Goal: Navigation & Orientation: Find specific page/section

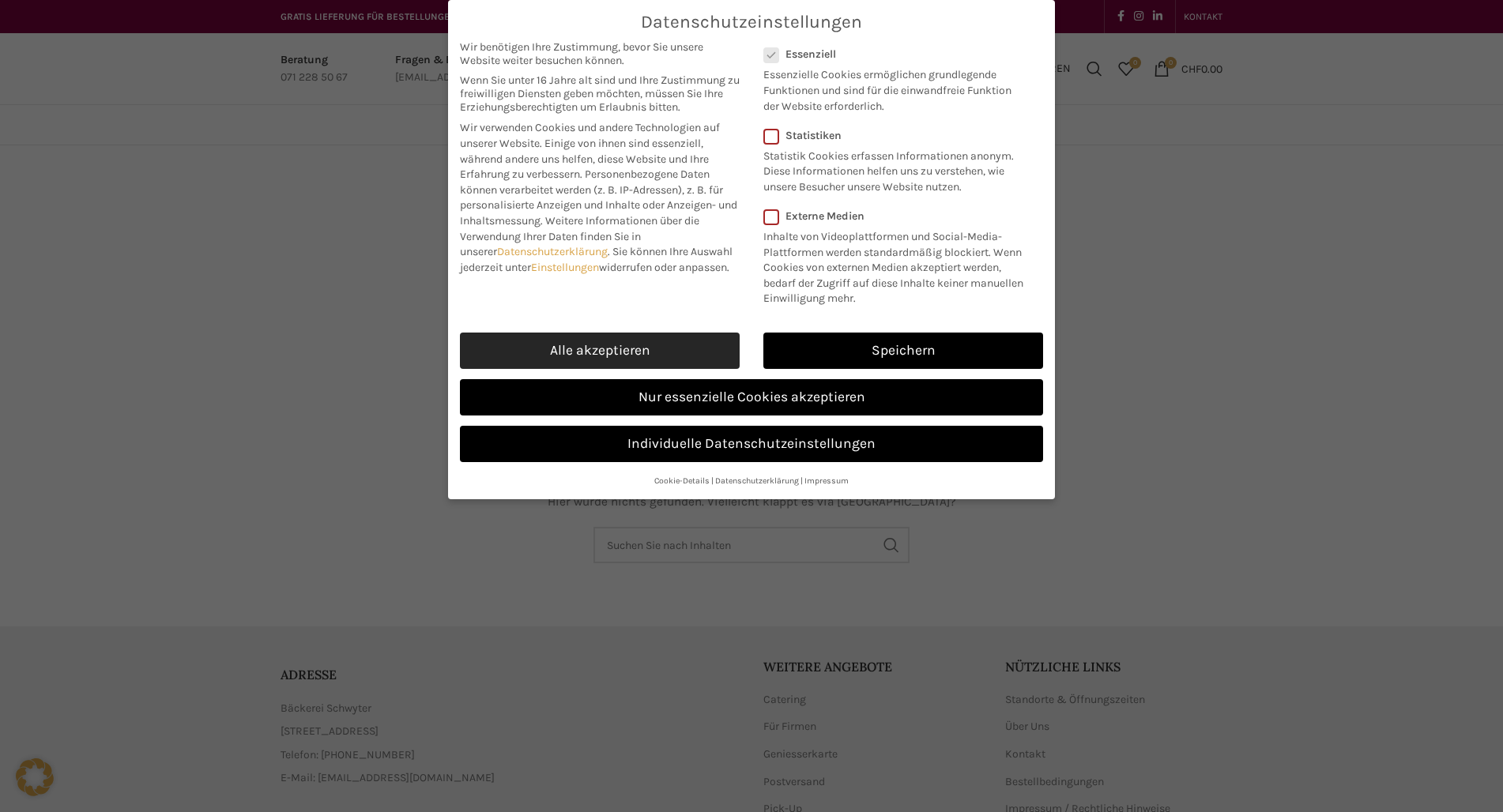
click at [668, 339] on link "Alle akzeptieren" at bounding box center [600, 350] width 280 height 36
checkbox input "true"
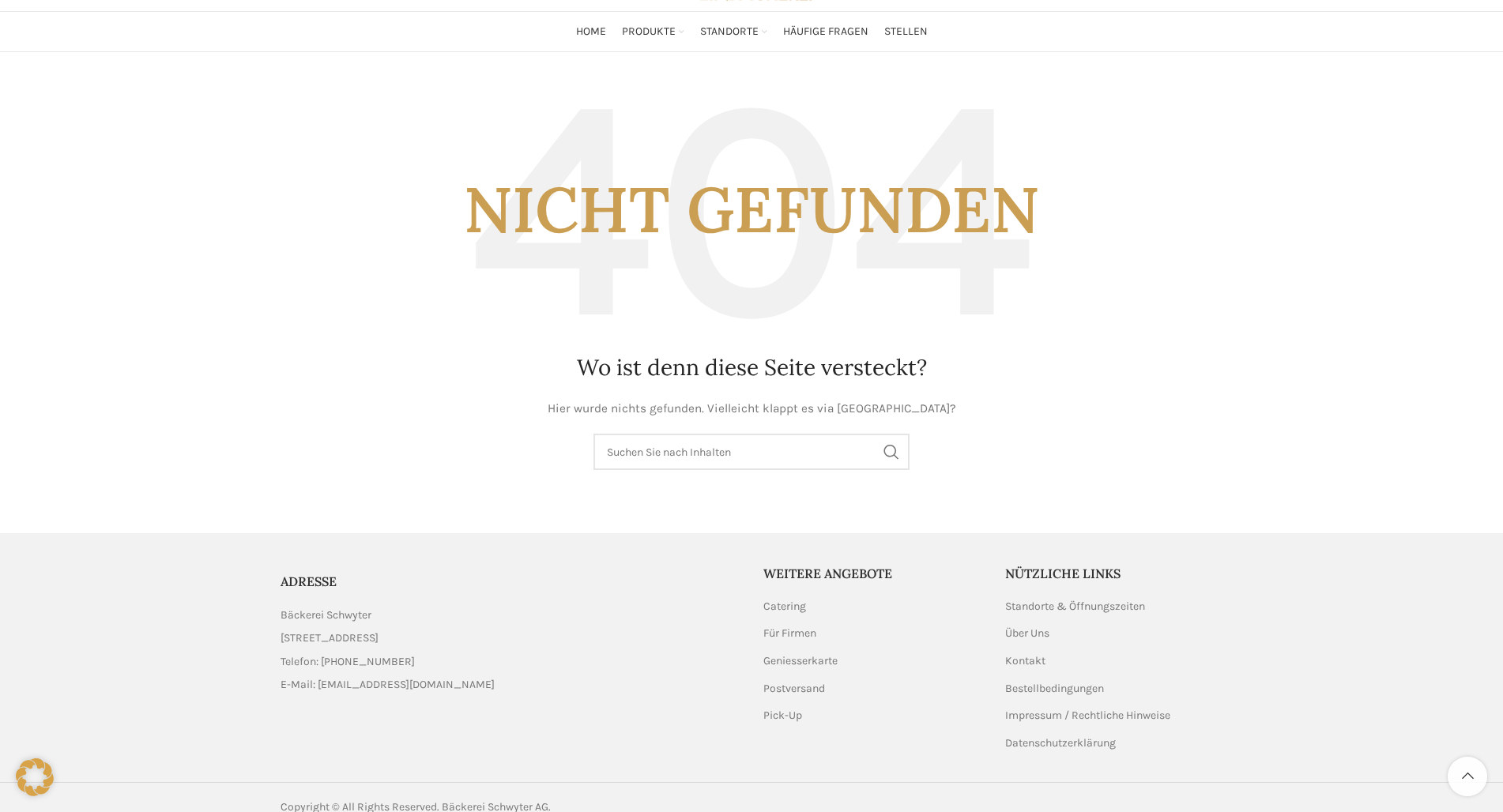
scroll to position [115, 0]
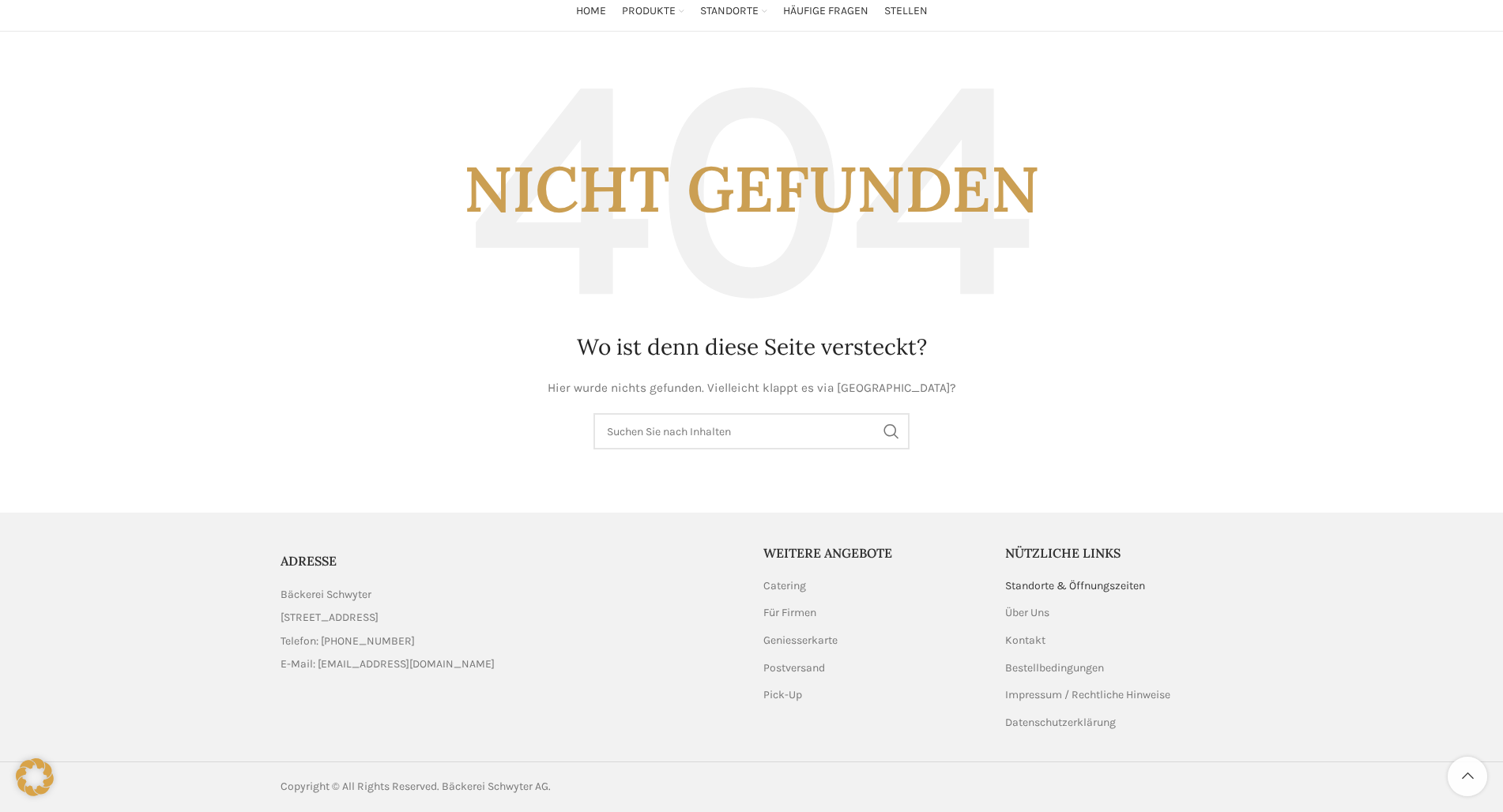
click at [1065, 585] on link "Standorte & Öffnungszeiten" at bounding box center [1076, 585] width 142 height 15
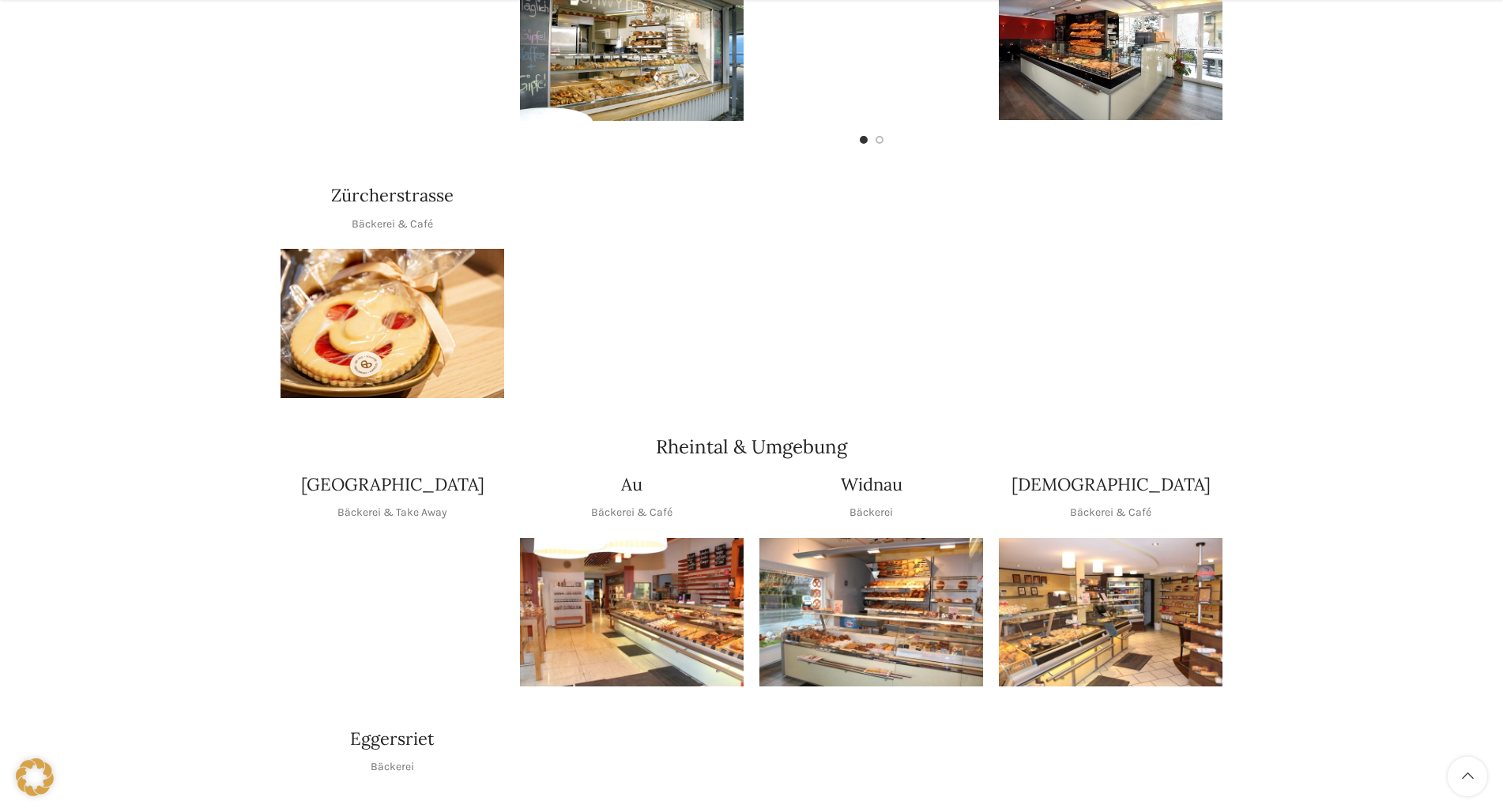
scroll to position [1106, 0]
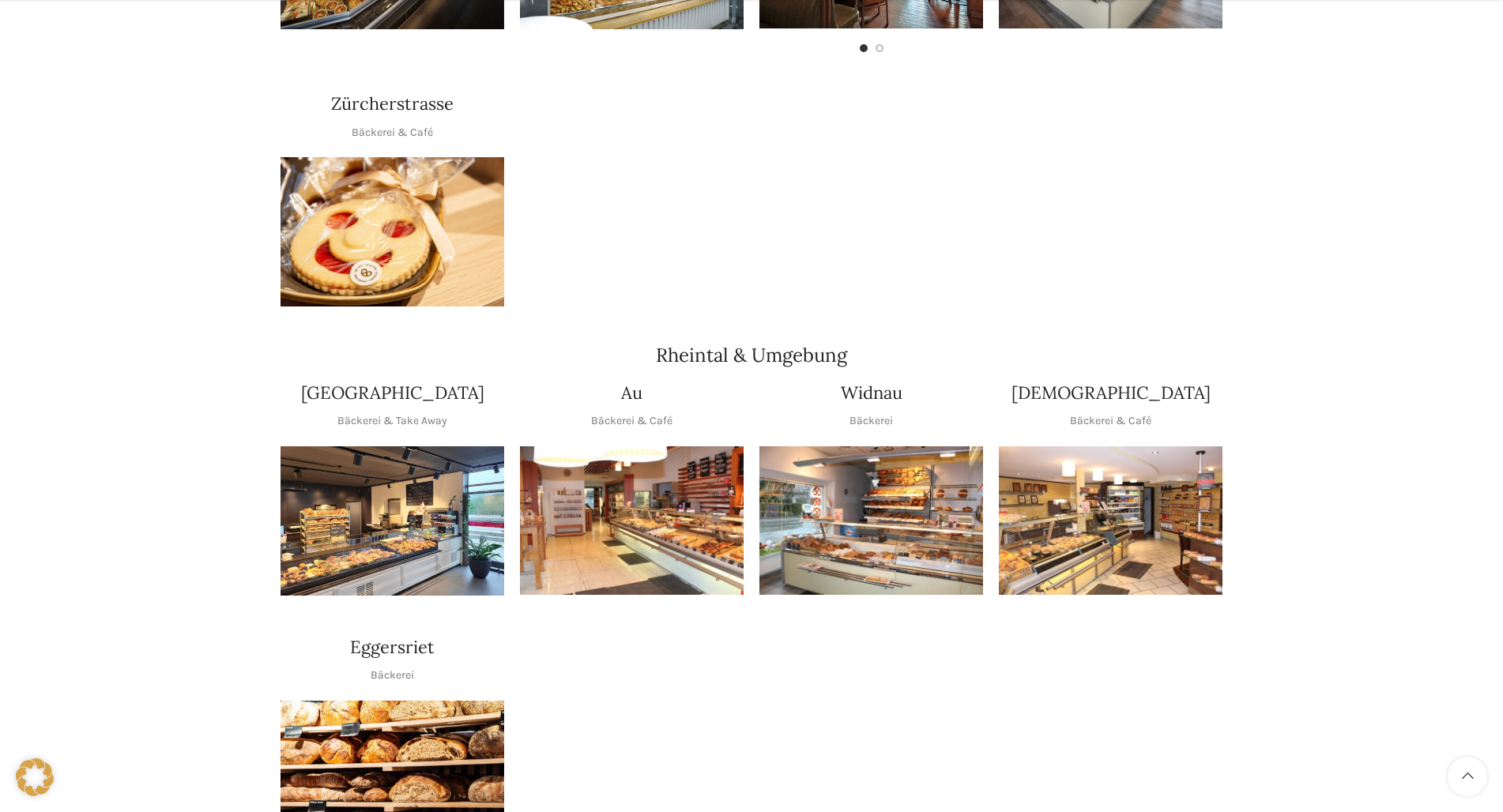
click at [1138, 525] on img "1 / 1" at bounding box center [1110, 521] width 223 height 150
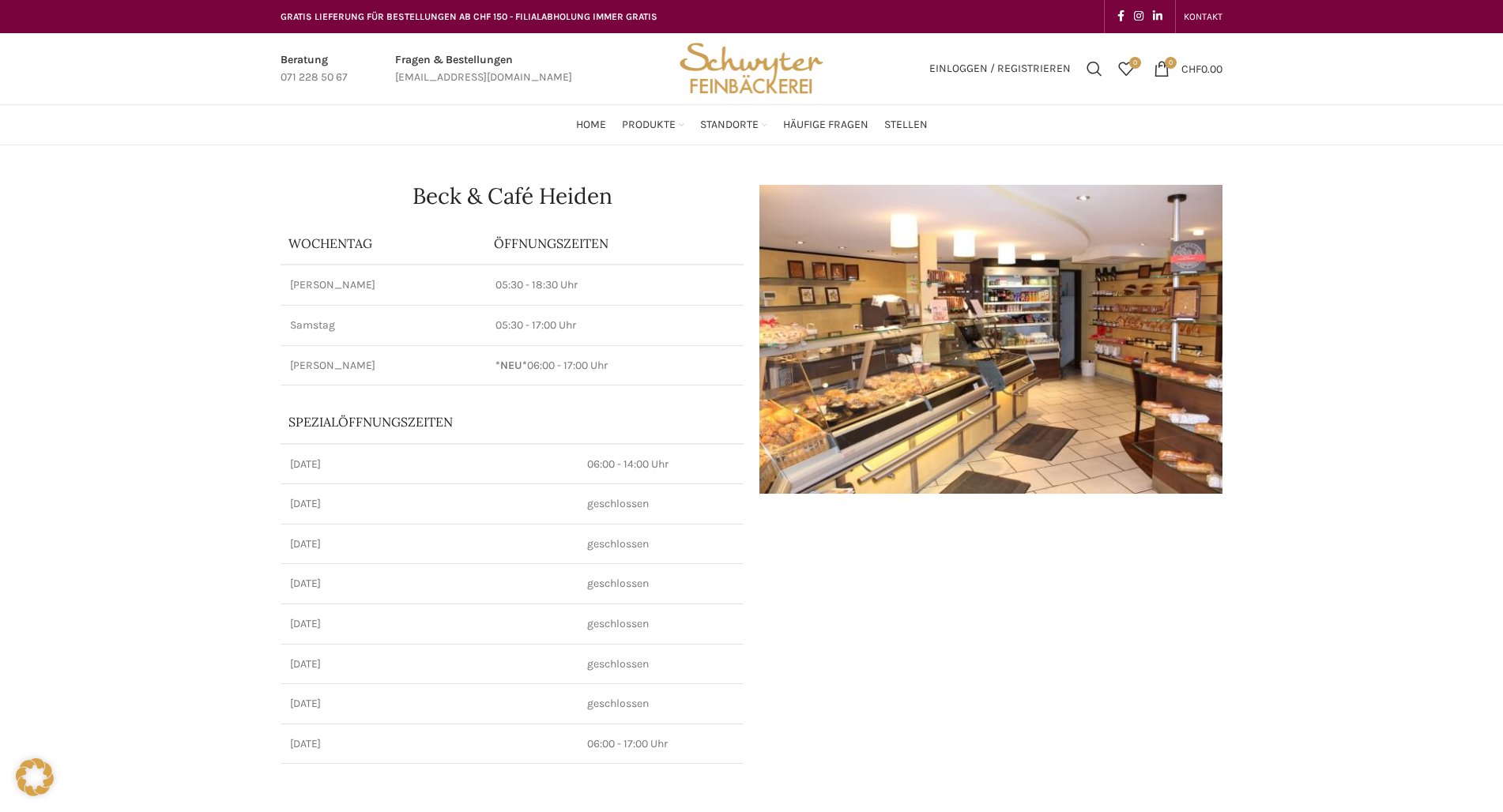
click at [914, 387] on img at bounding box center [991, 339] width 463 height 308
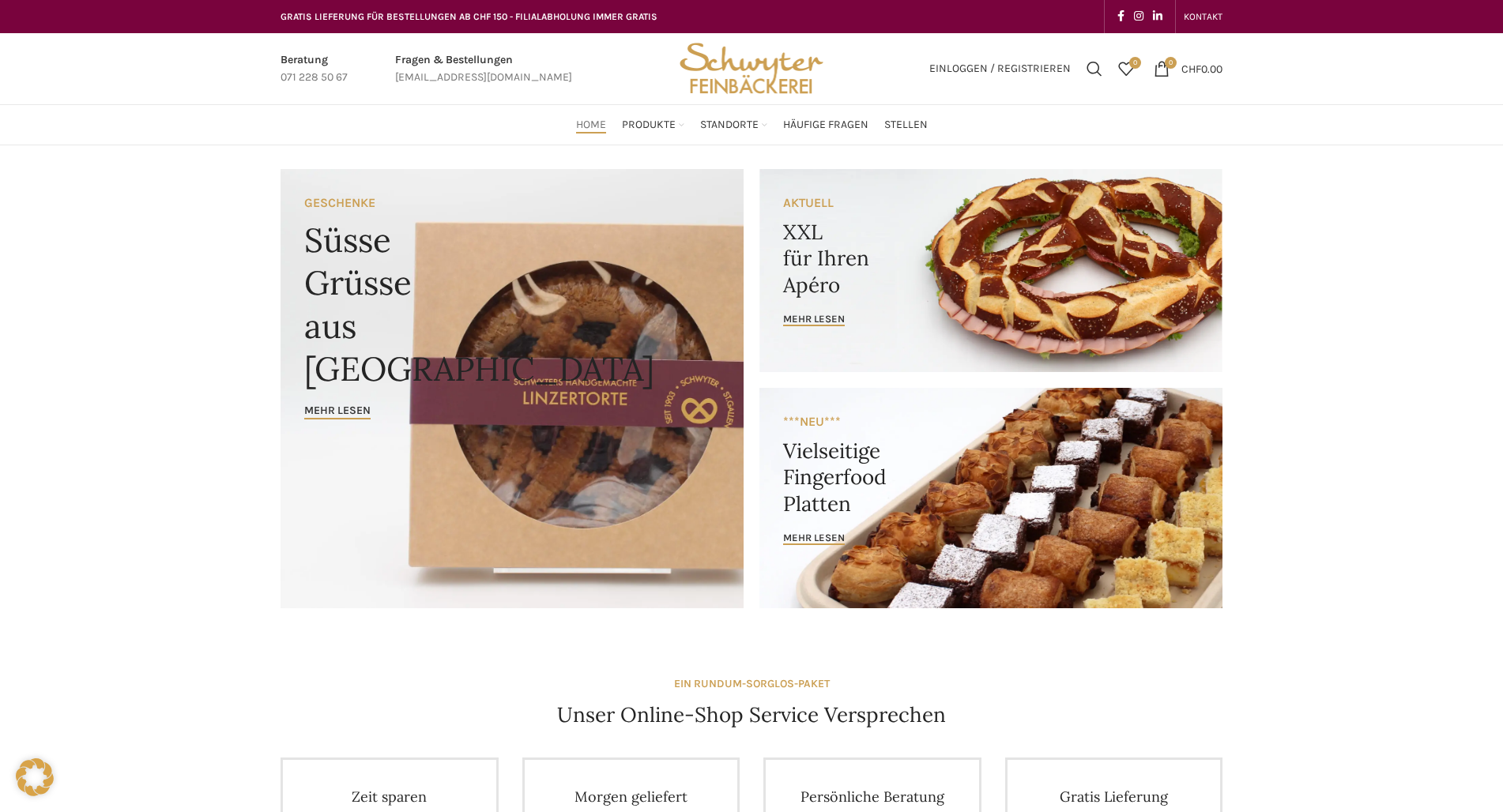
drag, startPoint x: 940, startPoint y: 243, endPoint x: 1465, endPoint y: 229, distance: 525.2
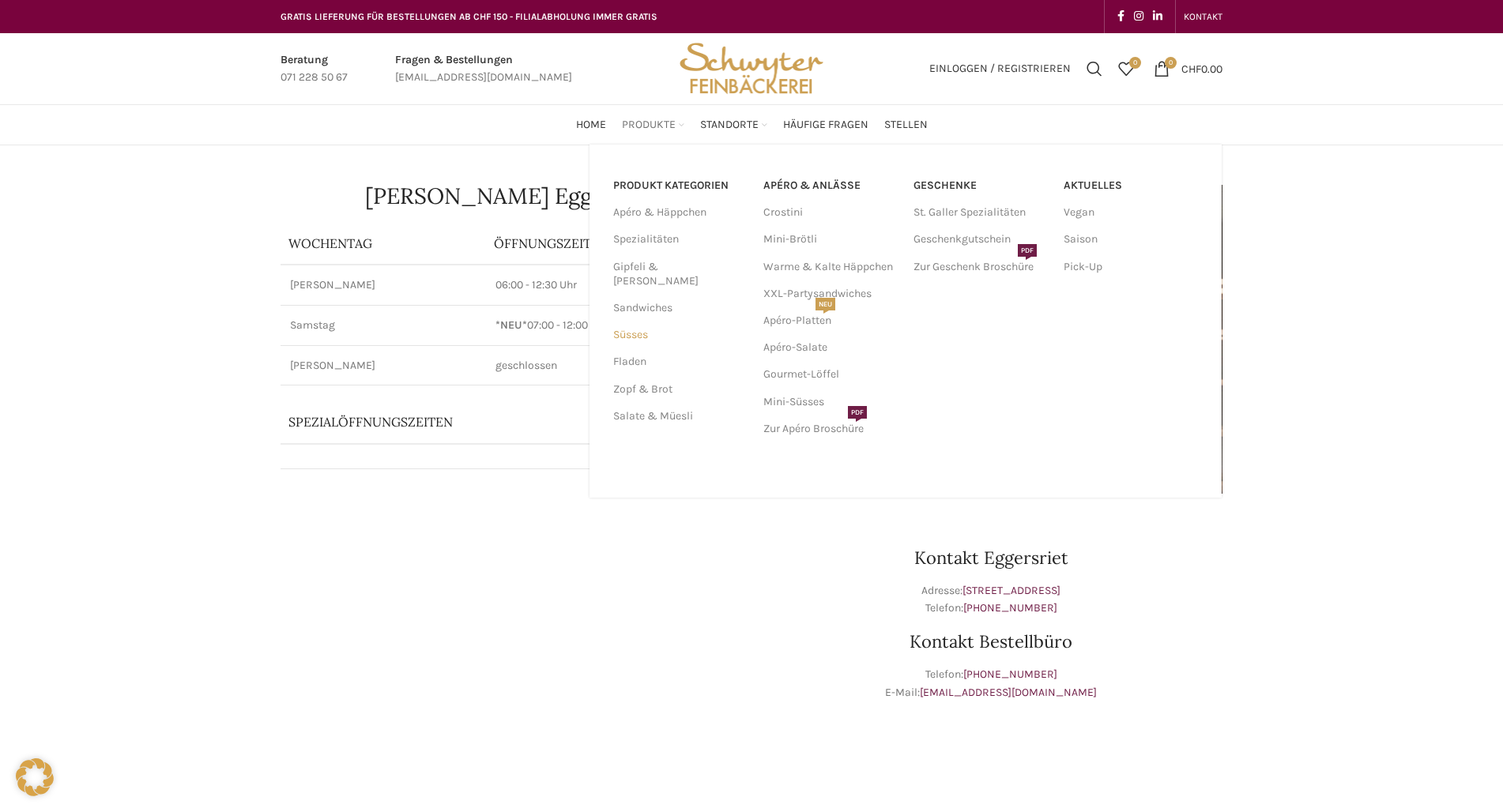
click at [638, 324] on link "Süsses" at bounding box center [679, 335] width 132 height 27
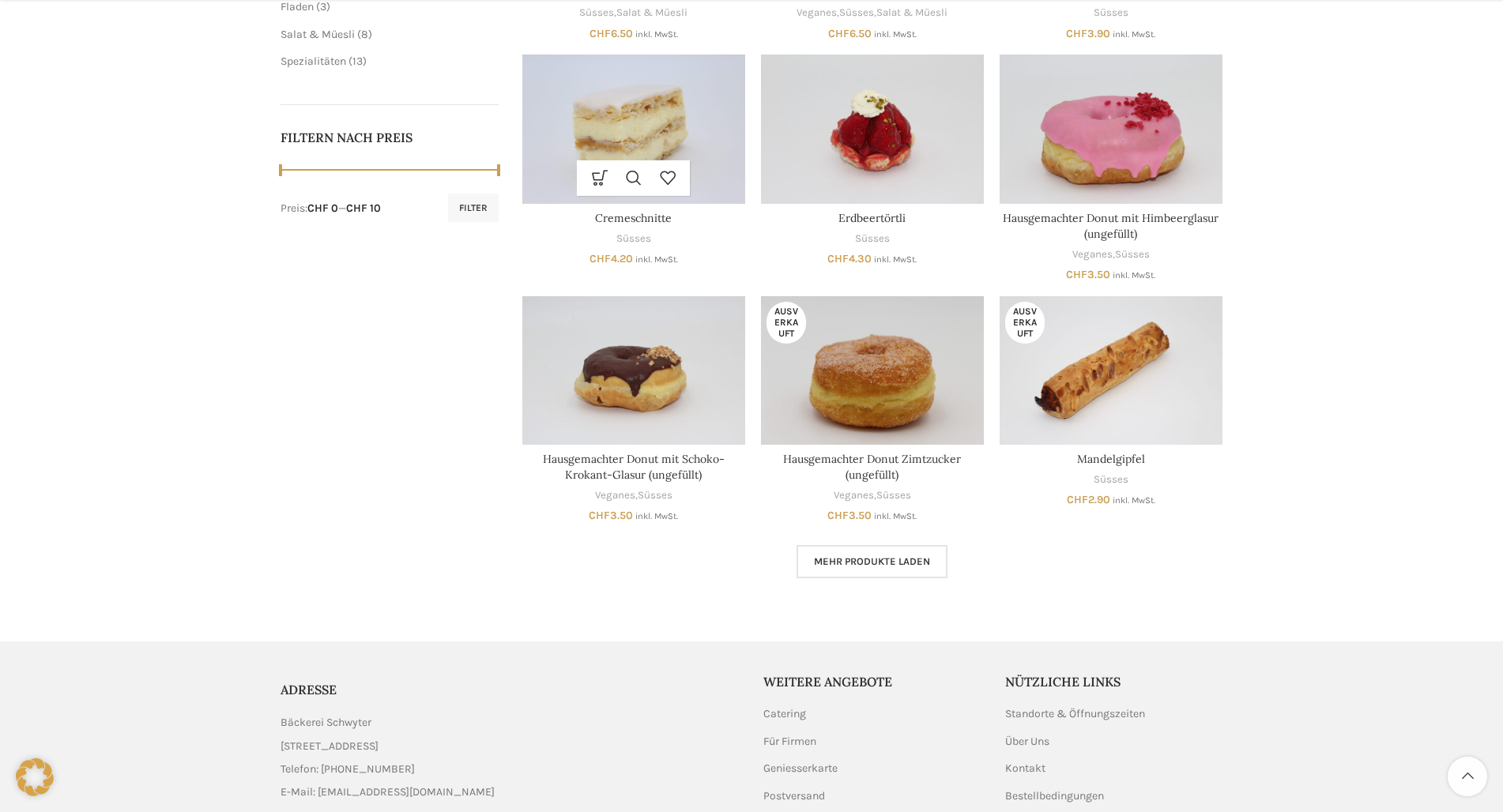
scroll to position [710, 0]
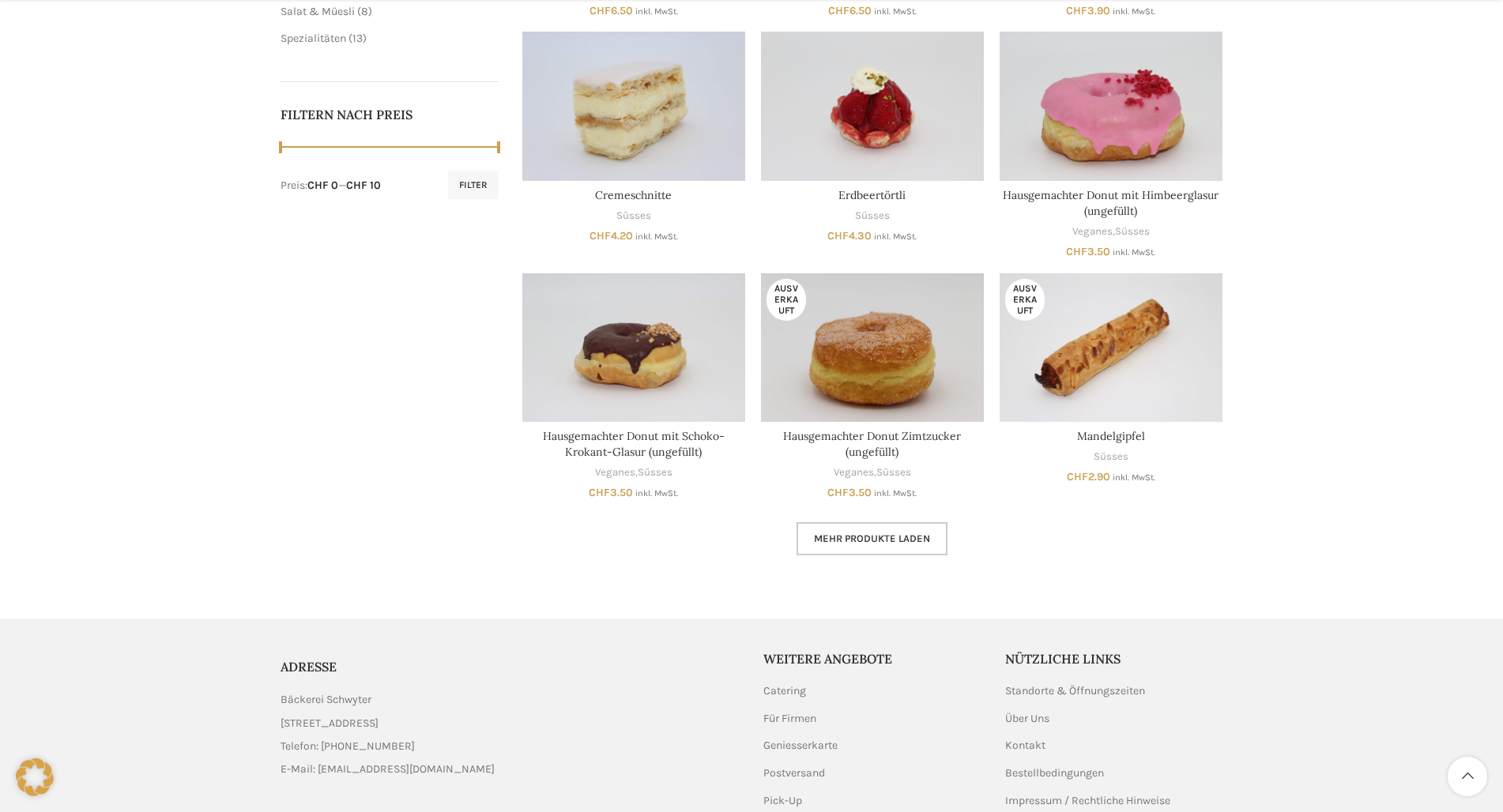
click at [904, 527] on link "Mehr Produkte laden" at bounding box center [871, 538] width 151 height 34
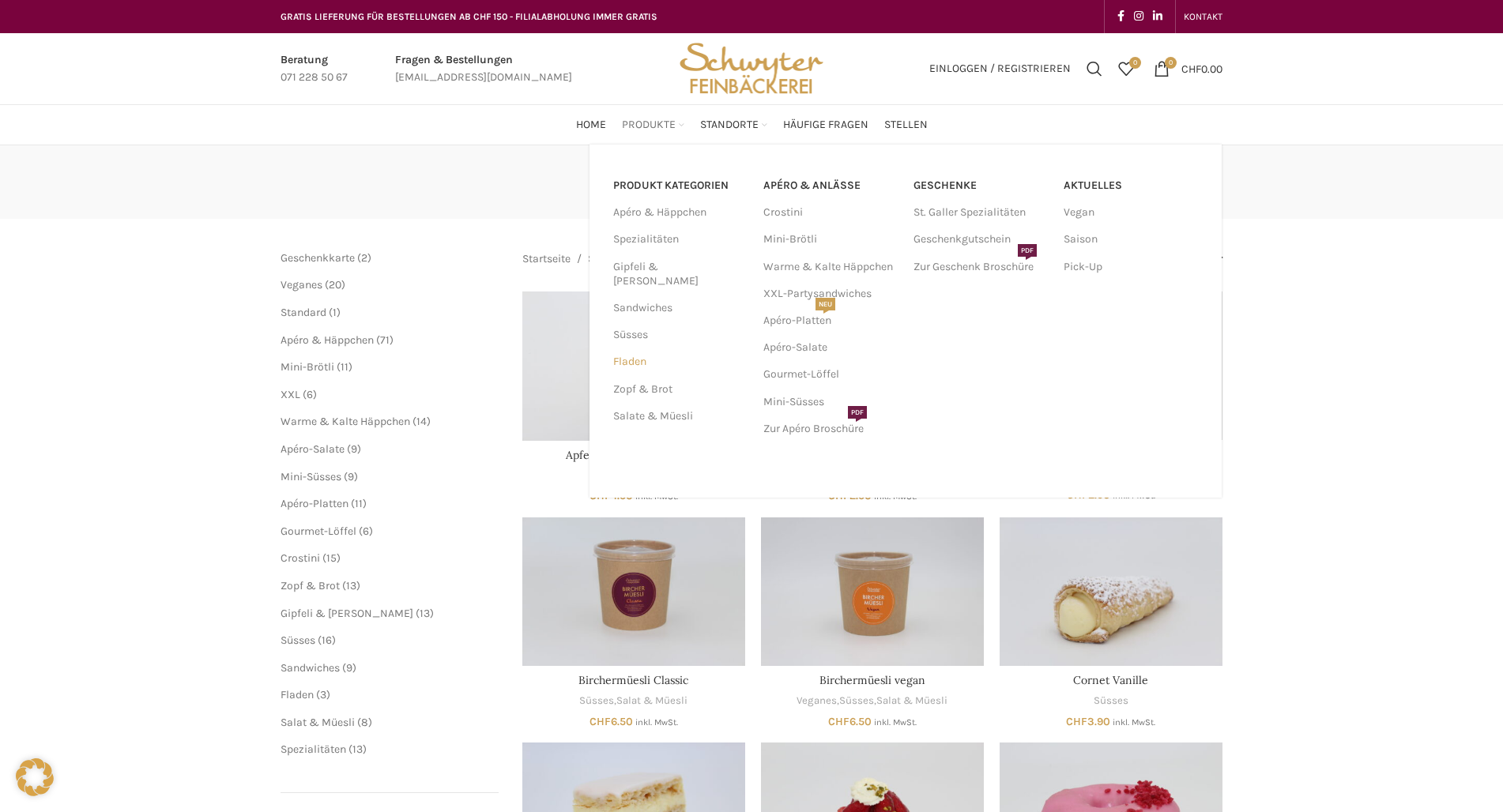
click at [626, 348] on link "Fladen" at bounding box center [679, 362] width 132 height 27
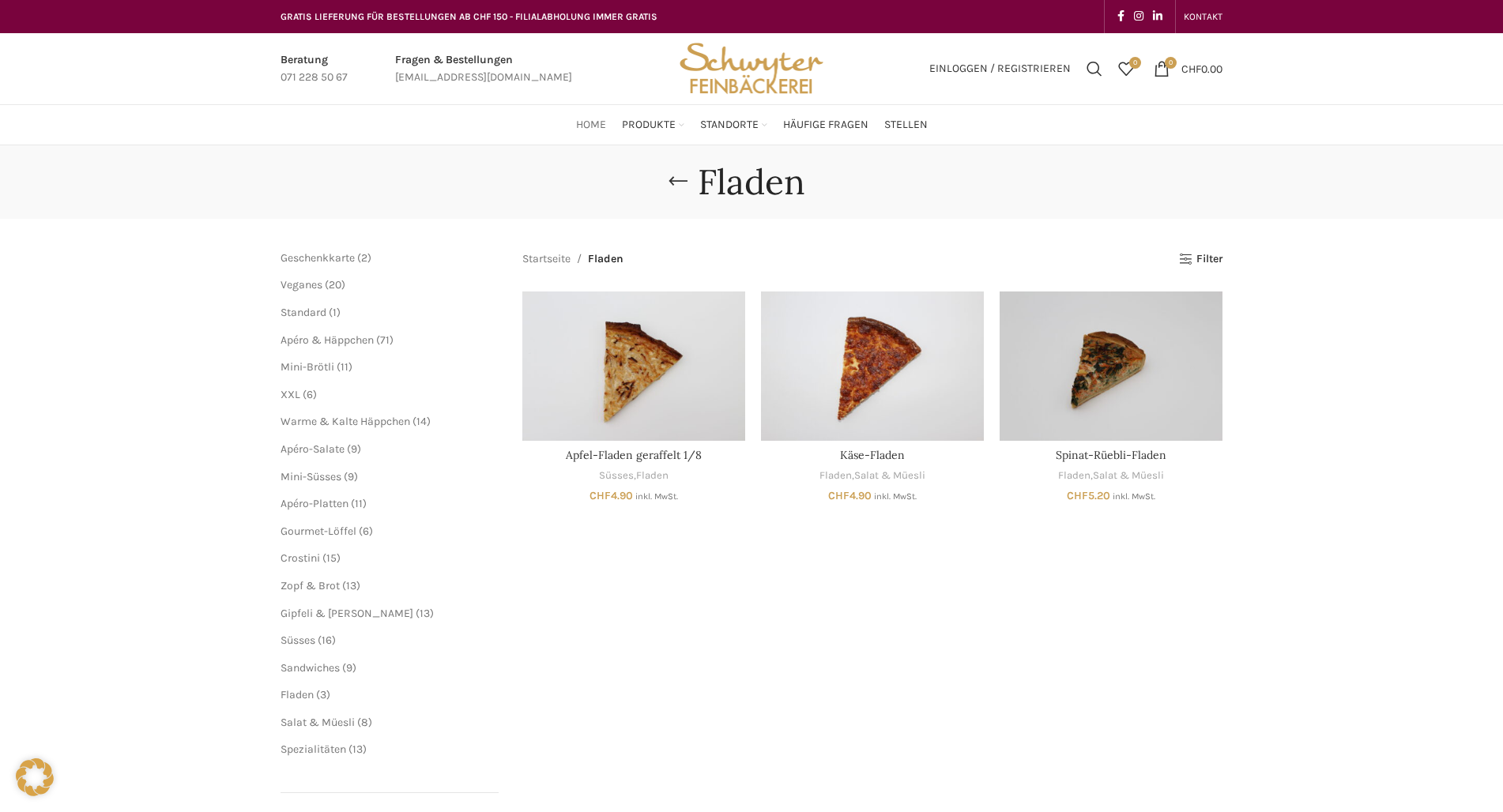
click at [591, 120] on span "Home" at bounding box center [591, 125] width 30 height 15
